Goal: Information Seeking & Learning: Learn about a topic

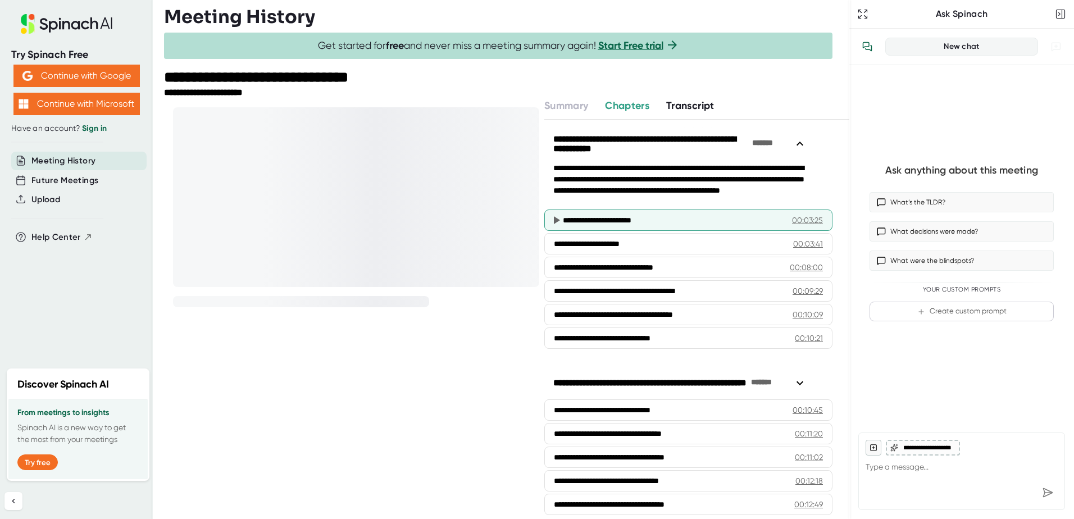
click at [555, 219] on icon at bounding box center [557, 220] width 6 height 8
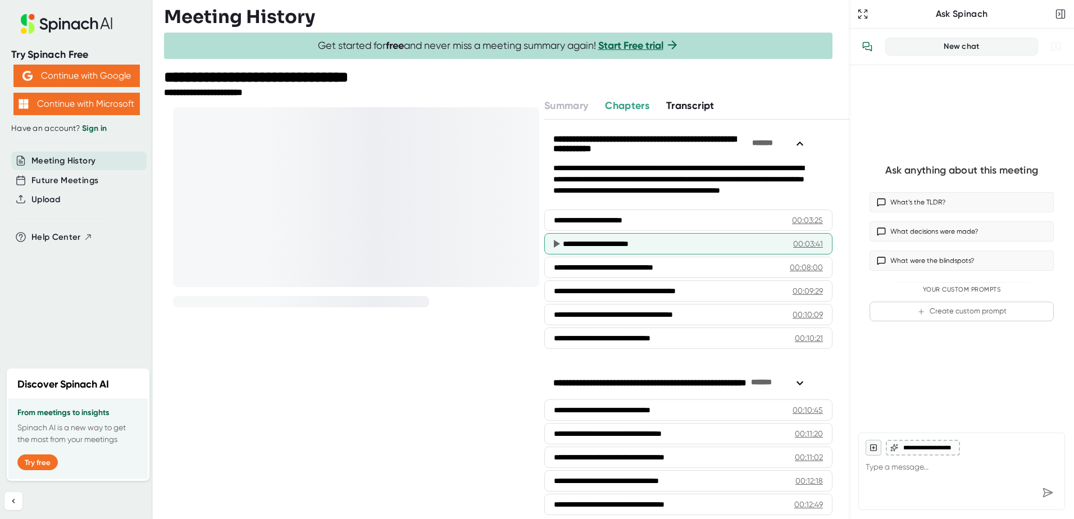
click at [556, 243] on icon at bounding box center [557, 244] width 6 height 8
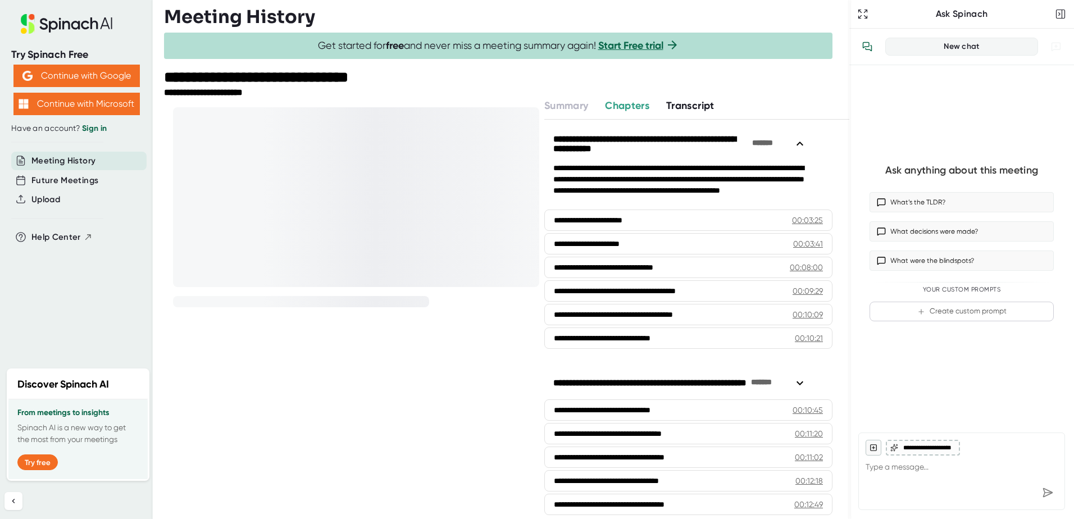
click at [675, 103] on span "Transcript" at bounding box center [690, 105] width 48 height 12
